Goal: Transaction & Acquisition: Purchase product/service

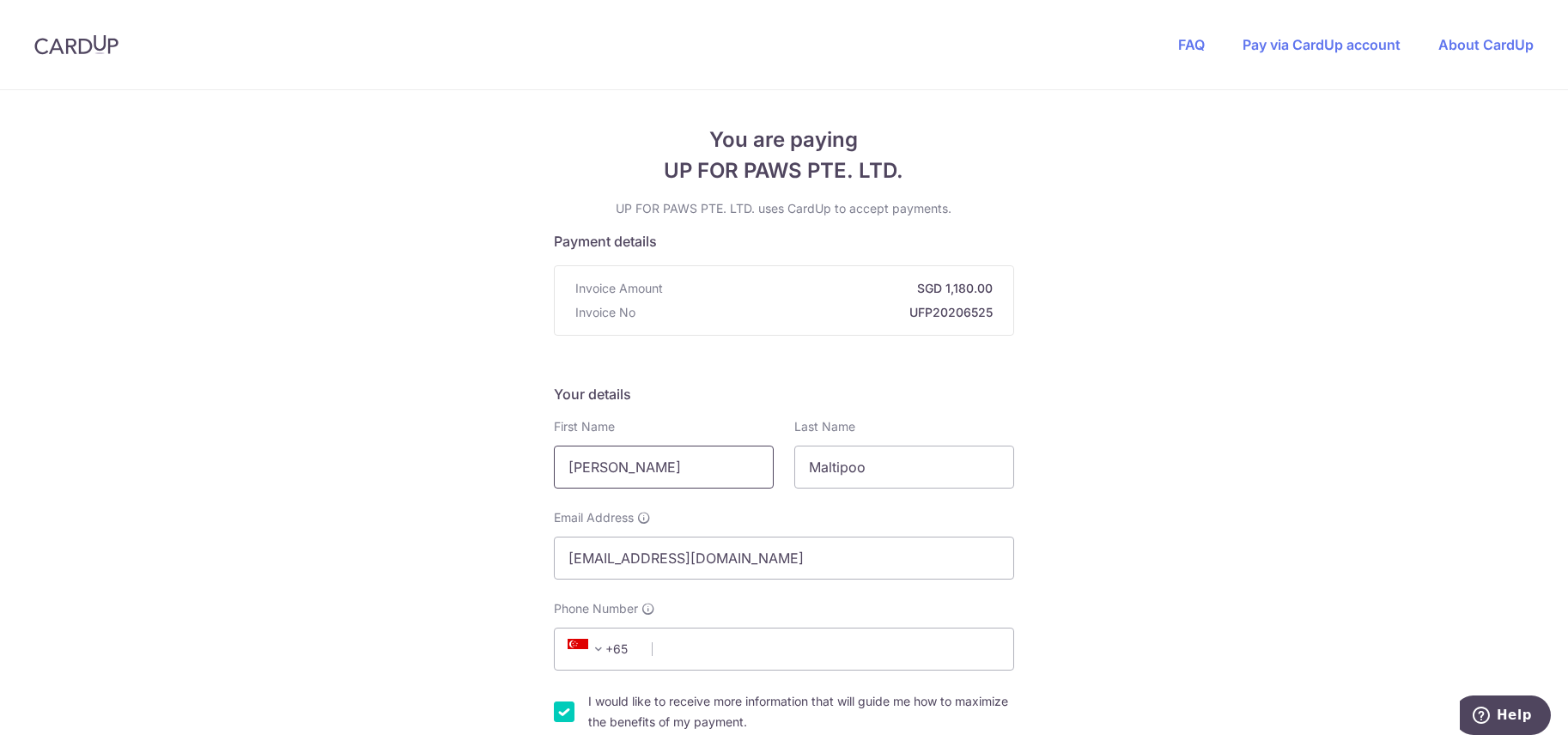
click at [673, 484] on input "[PERSON_NAME]" at bounding box center [663, 467] width 220 height 43
click at [679, 476] on input "[PERSON_NAME]" at bounding box center [663, 467] width 220 height 43
type input "Ailsa"
type input "[PERSON_NAME]"
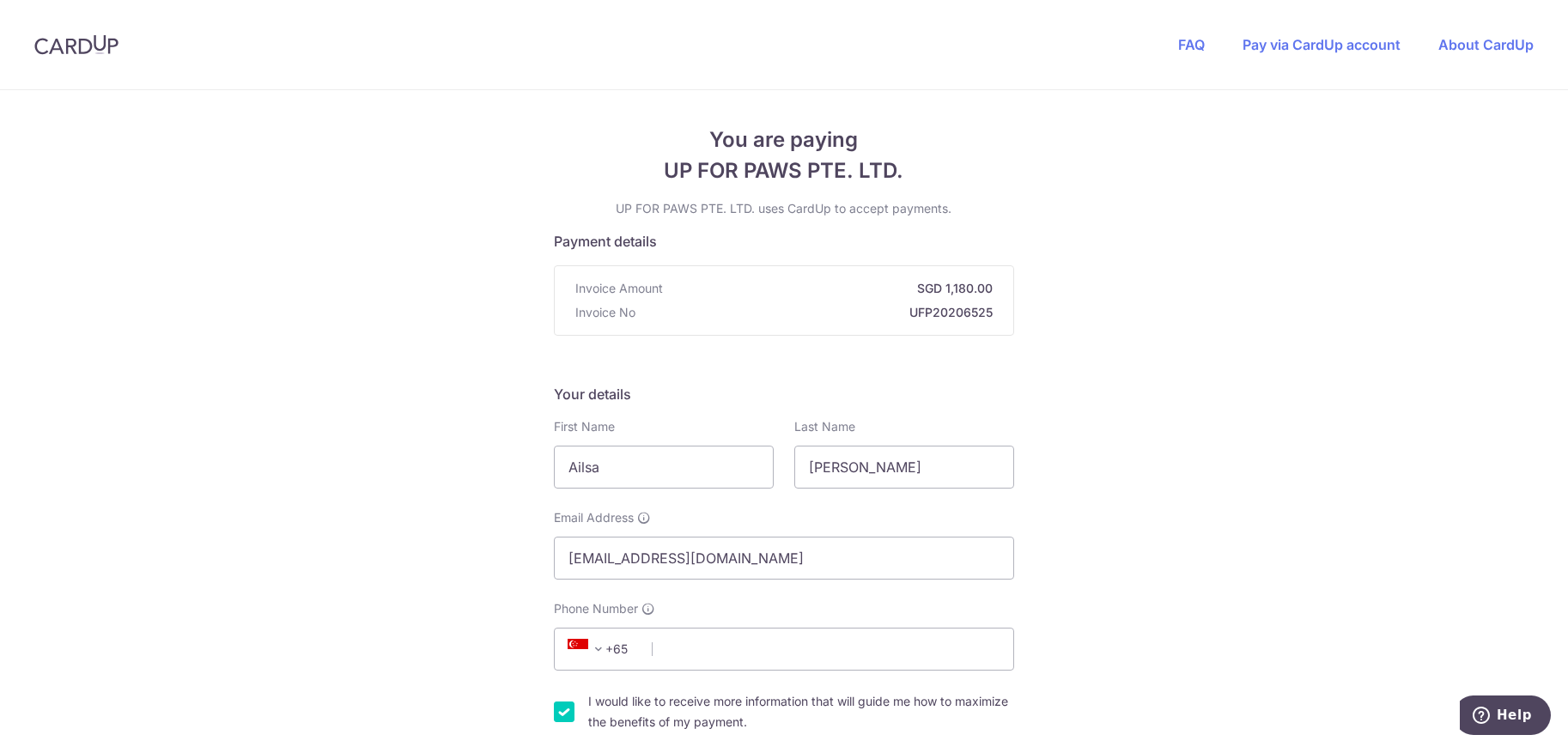
click at [730, 670] on div "Your details First Name [GEOGRAPHIC_DATA] Last Name [PERSON_NAME] Email Address…" at bounding box center [784, 585] width 461 height 403
click at [755, 661] on input "Phone Number" at bounding box center [784, 649] width 461 height 43
type input "90227149"
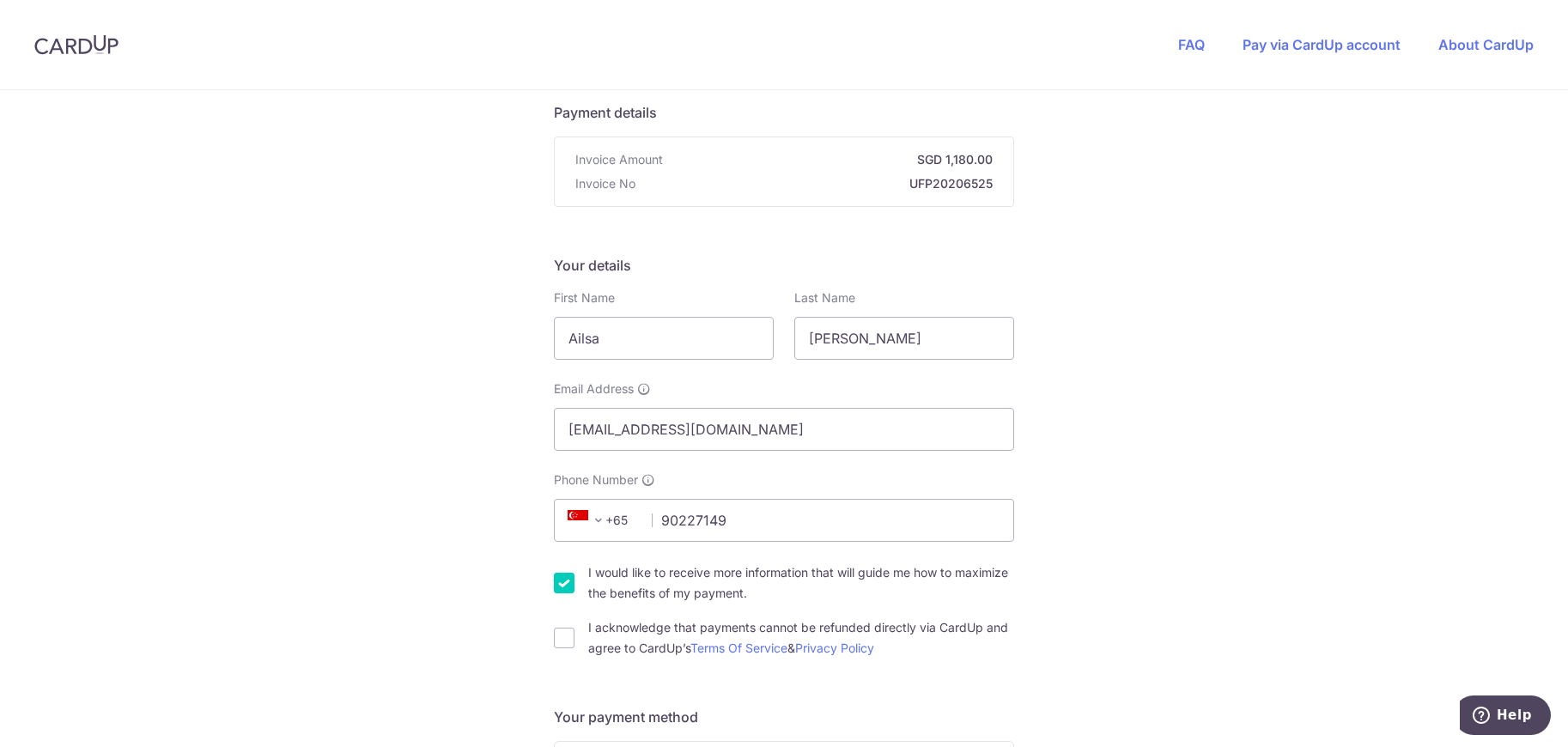
scroll to position [132, 0]
click at [557, 582] on input "I would like to receive more information that will guide me how to maximize the…" at bounding box center [563, 579] width 21 height 21
checkbox input "false"
drag, startPoint x: 563, startPoint y: 635, endPoint x: 759, endPoint y: 562, distance: 209.2
click at [563, 636] on input "I acknowledge that payments cannot be refunded directly via CardUp and agree to…" at bounding box center [563, 634] width 21 height 21
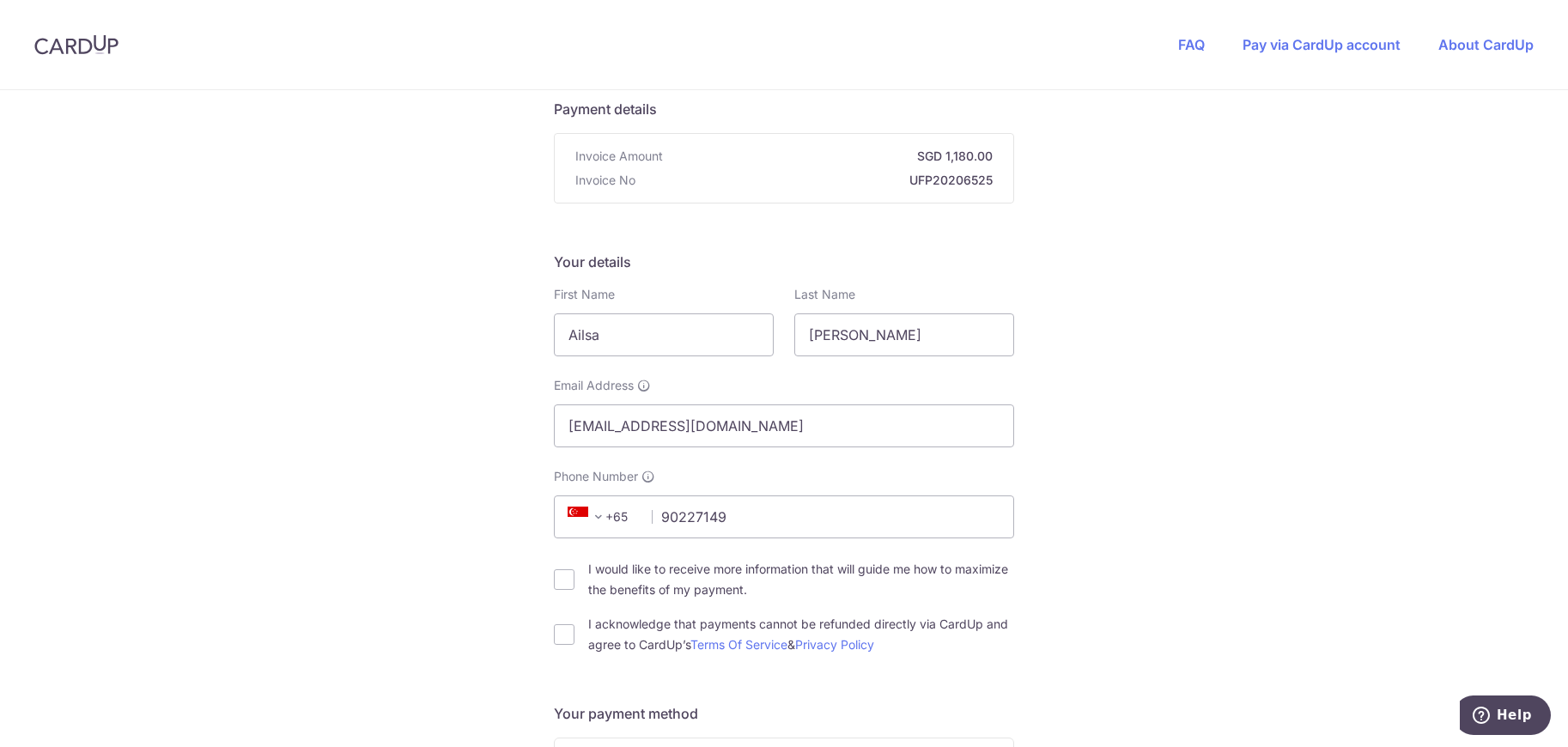
checkbox input "true"
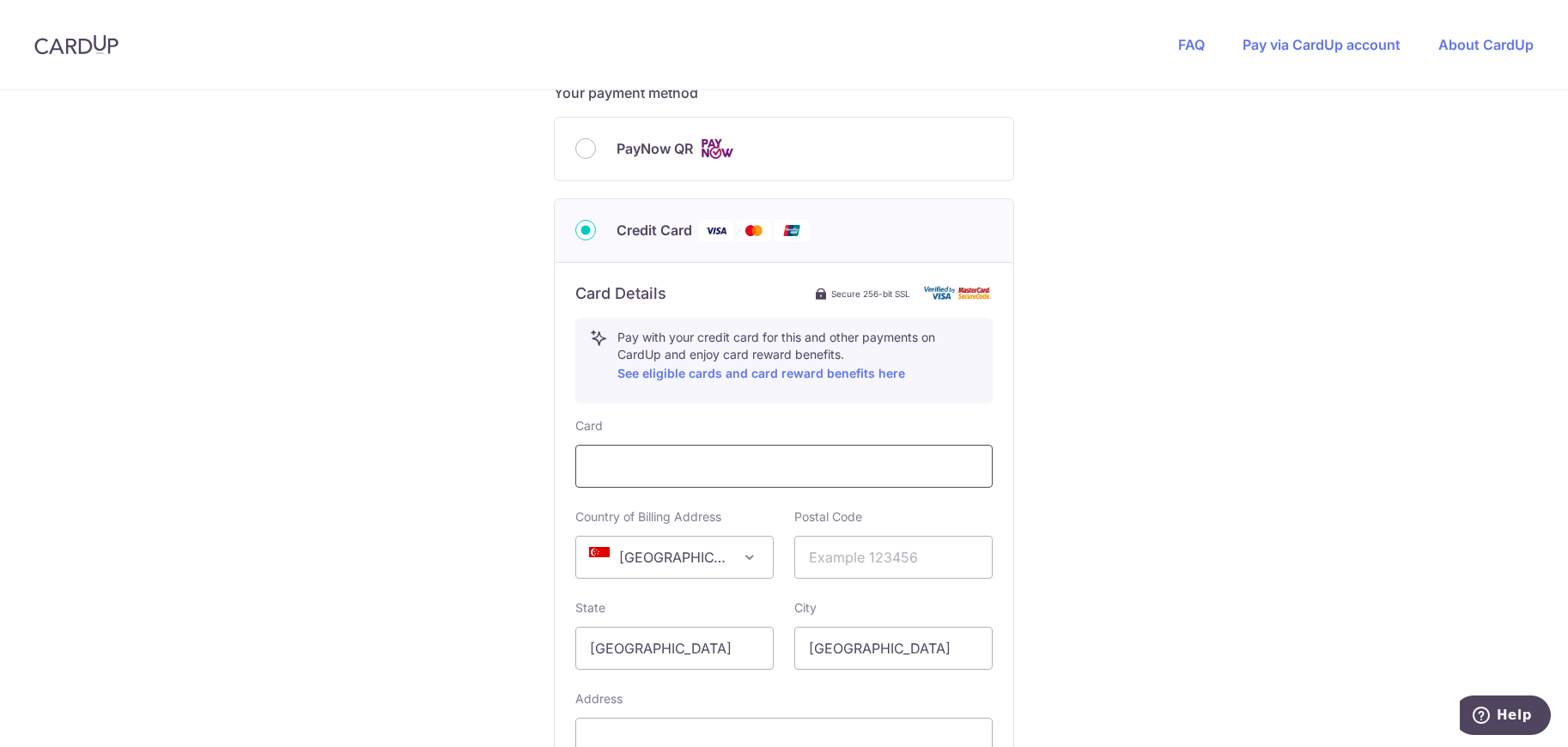
scroll to position [759, 0]
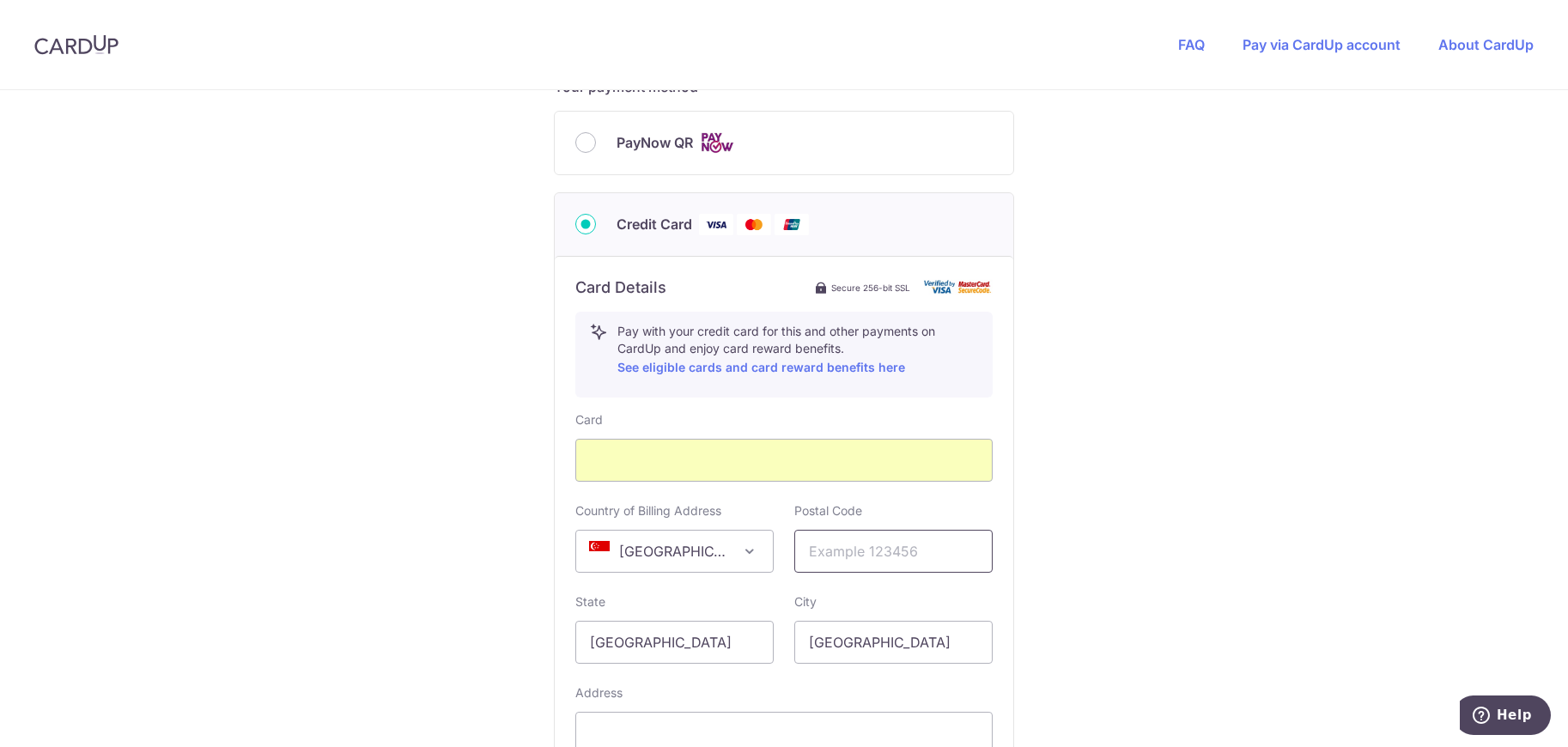
click at [913, 541] on input "text" at bounding box center [894, 551] width 198 height 43
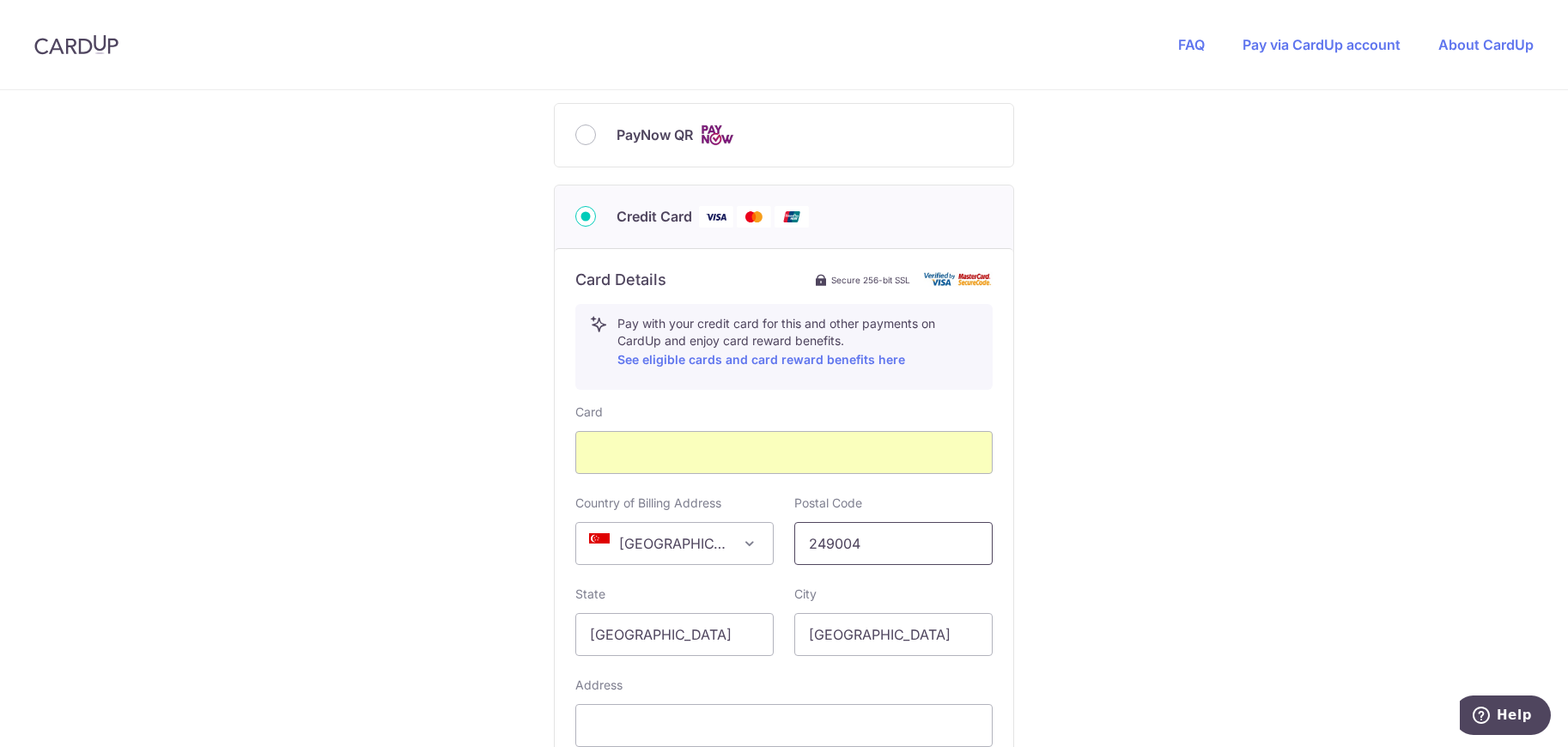
type input "249004"
click at [1112, 504] on div "You are paying UP FOR PAWS PTE. LTD. UP FOR PAWS PTE. LTD. uses CardUp to accep…" at bounding box center [784, 161] width 1568 height 1675
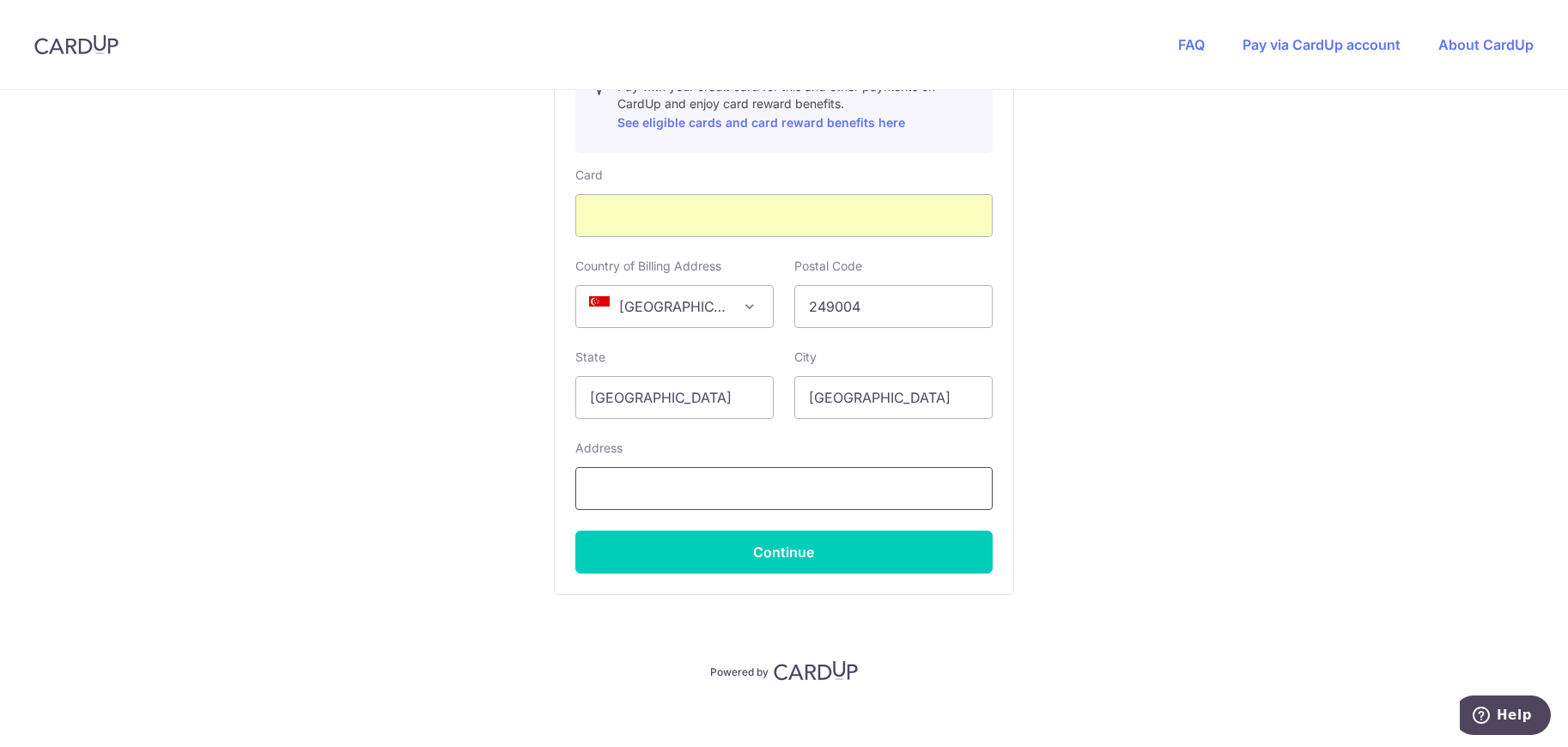
scroll to position [1008, 0]
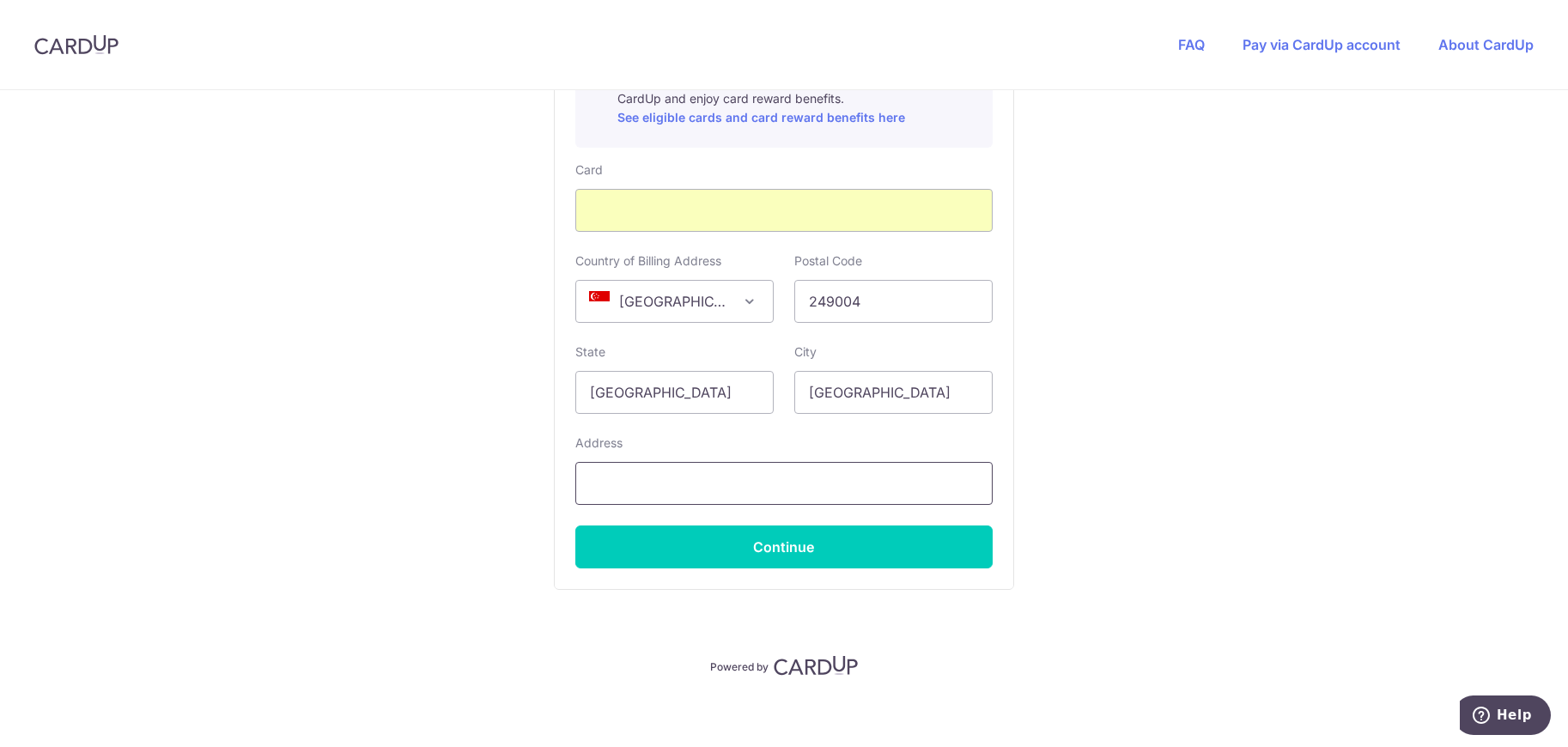
click at [784, 474] on input "text" at bounding box center [783, 483] width 417 height 43
type input "[STREET_ADDRESS]"
select select "65"
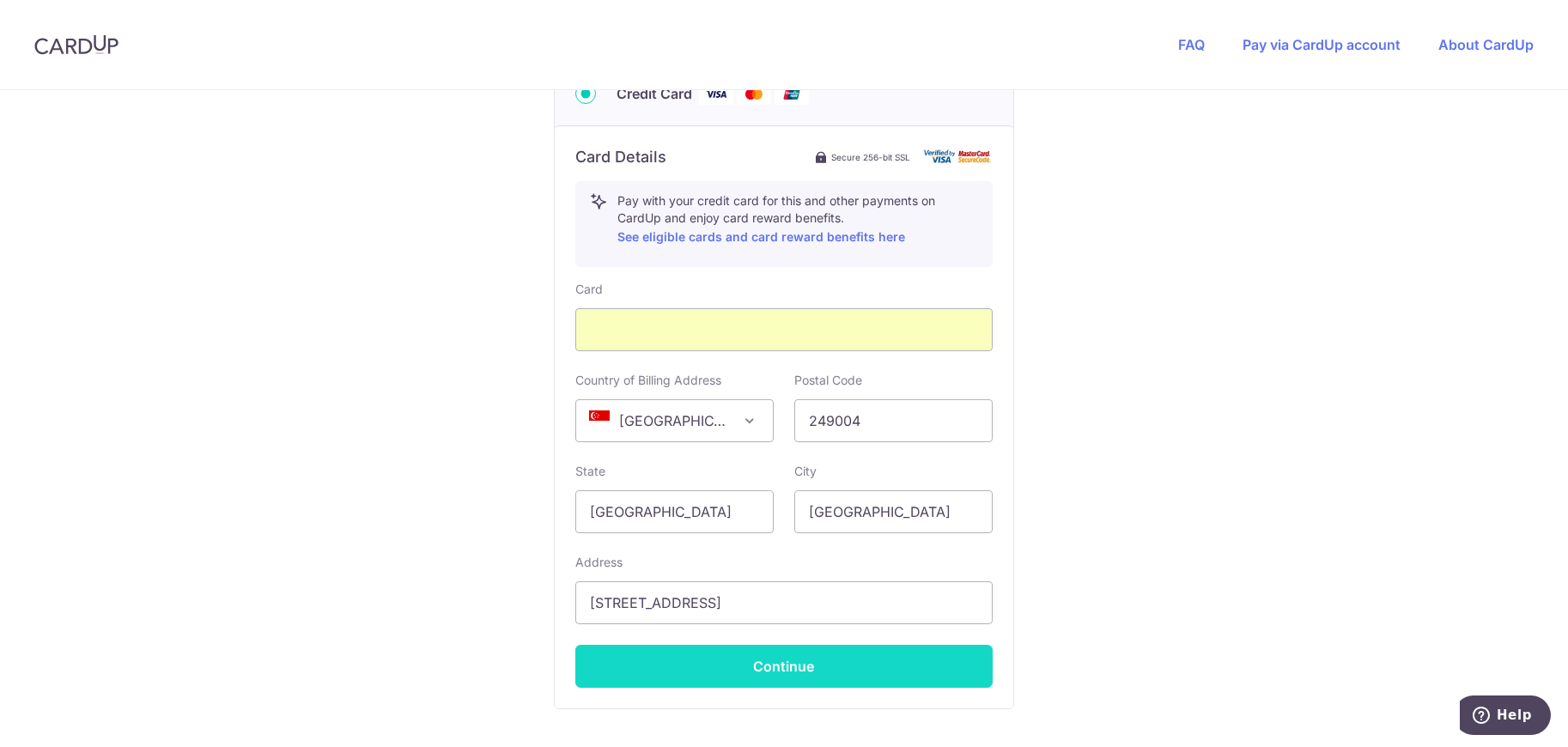
click at [833, 668] on button "Continue" at bounding box center [783, 666] width 417 height 43
type input "**** 0897"
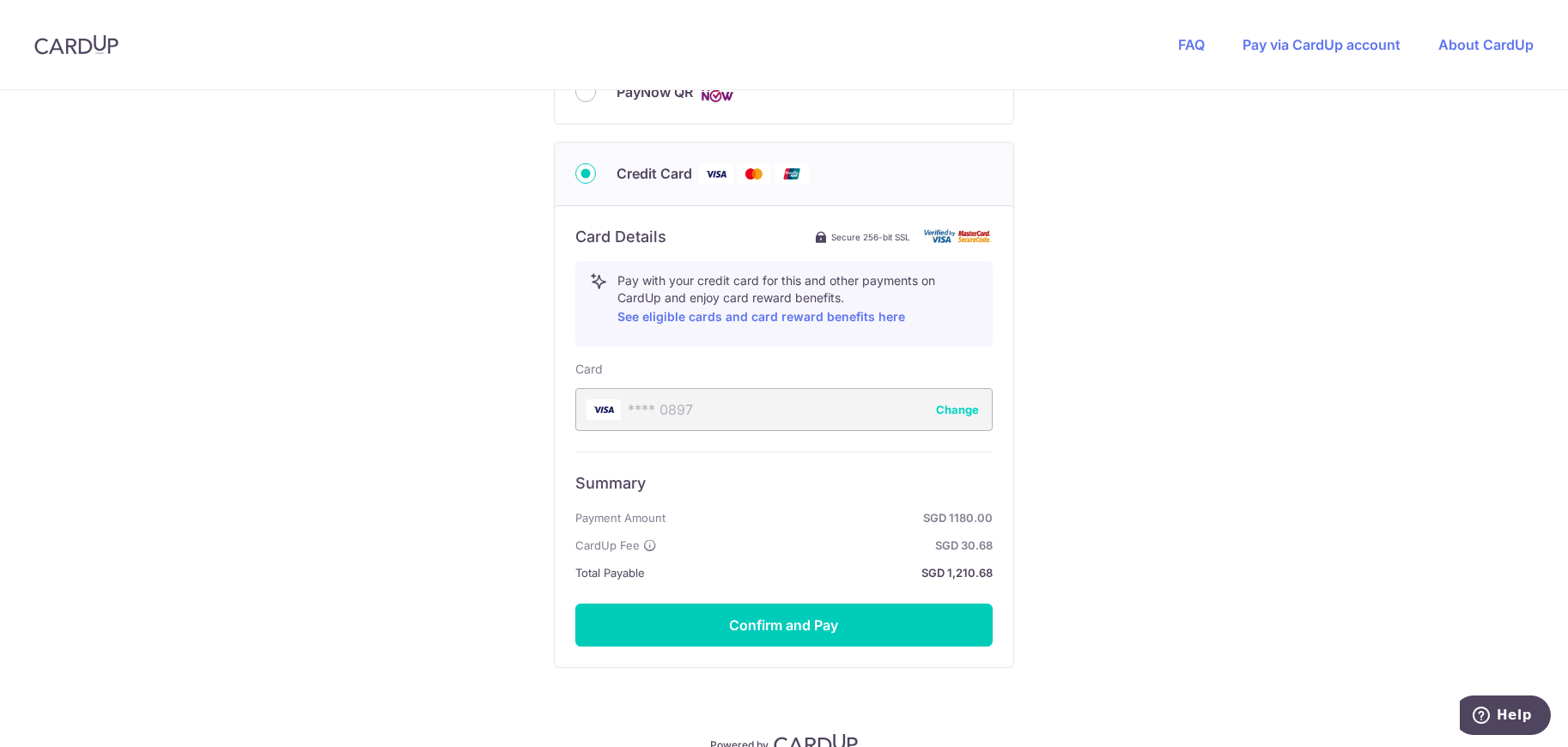
scroll to position [793, 0]
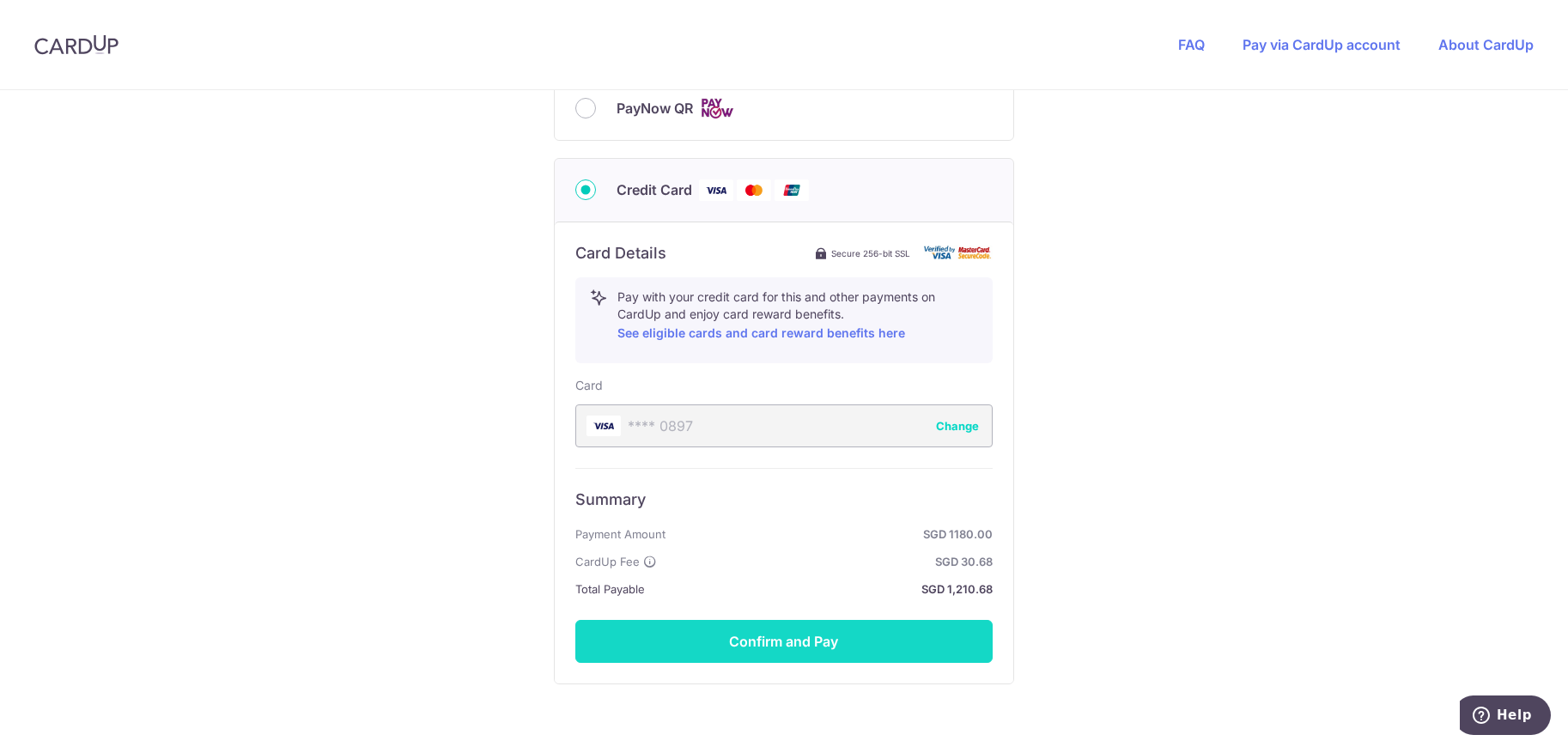
click at [854, 635] on button "Confirm and Pay" at bounding box center [783, 641] width 417 height 43
